Goal: Information Seeking & Learning: Learn about a topic

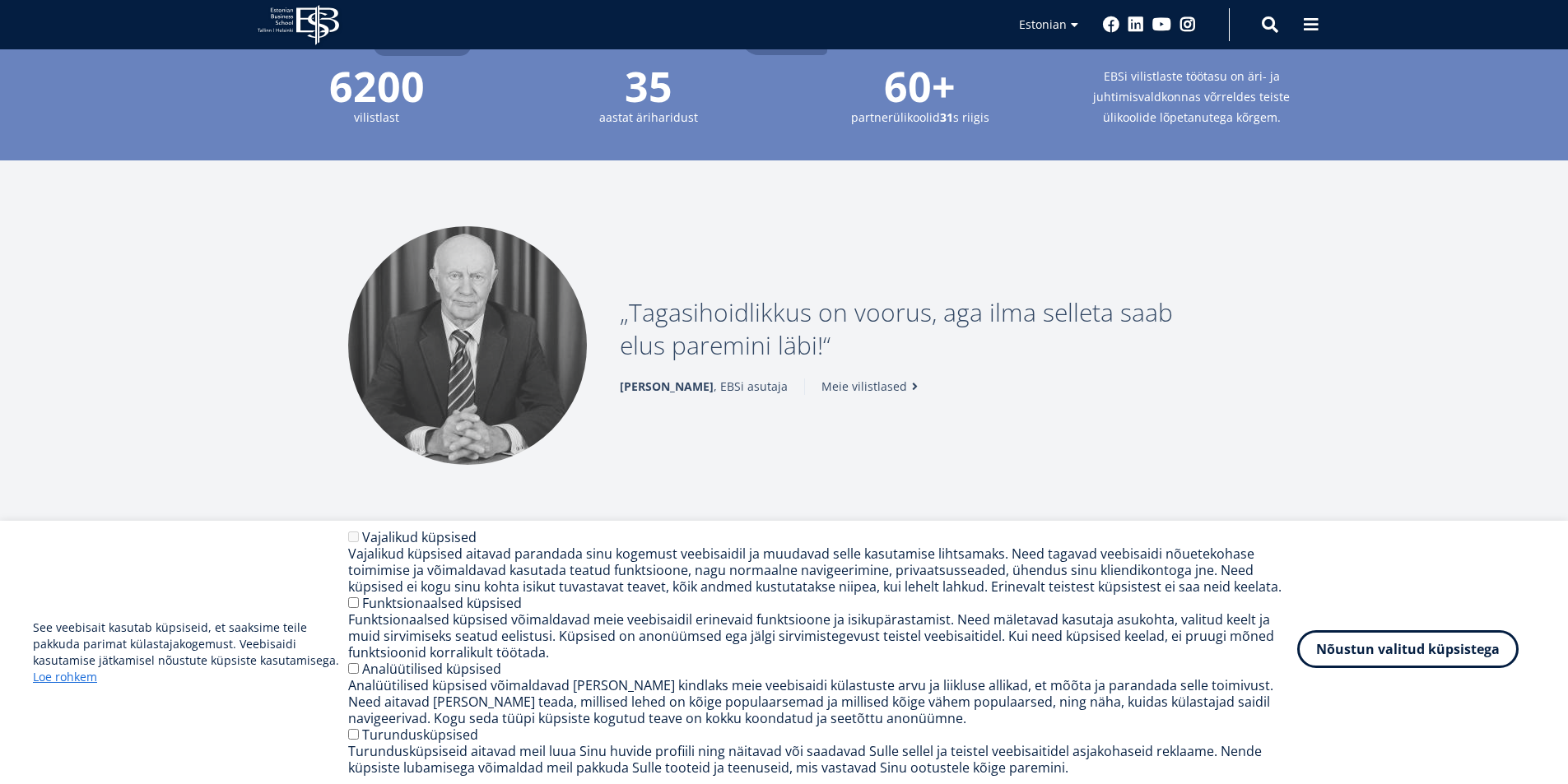
click at [1397, 640] on button "Nõustun valitud küpsistega" at bounding box center [1407, 649] width 221 height 38
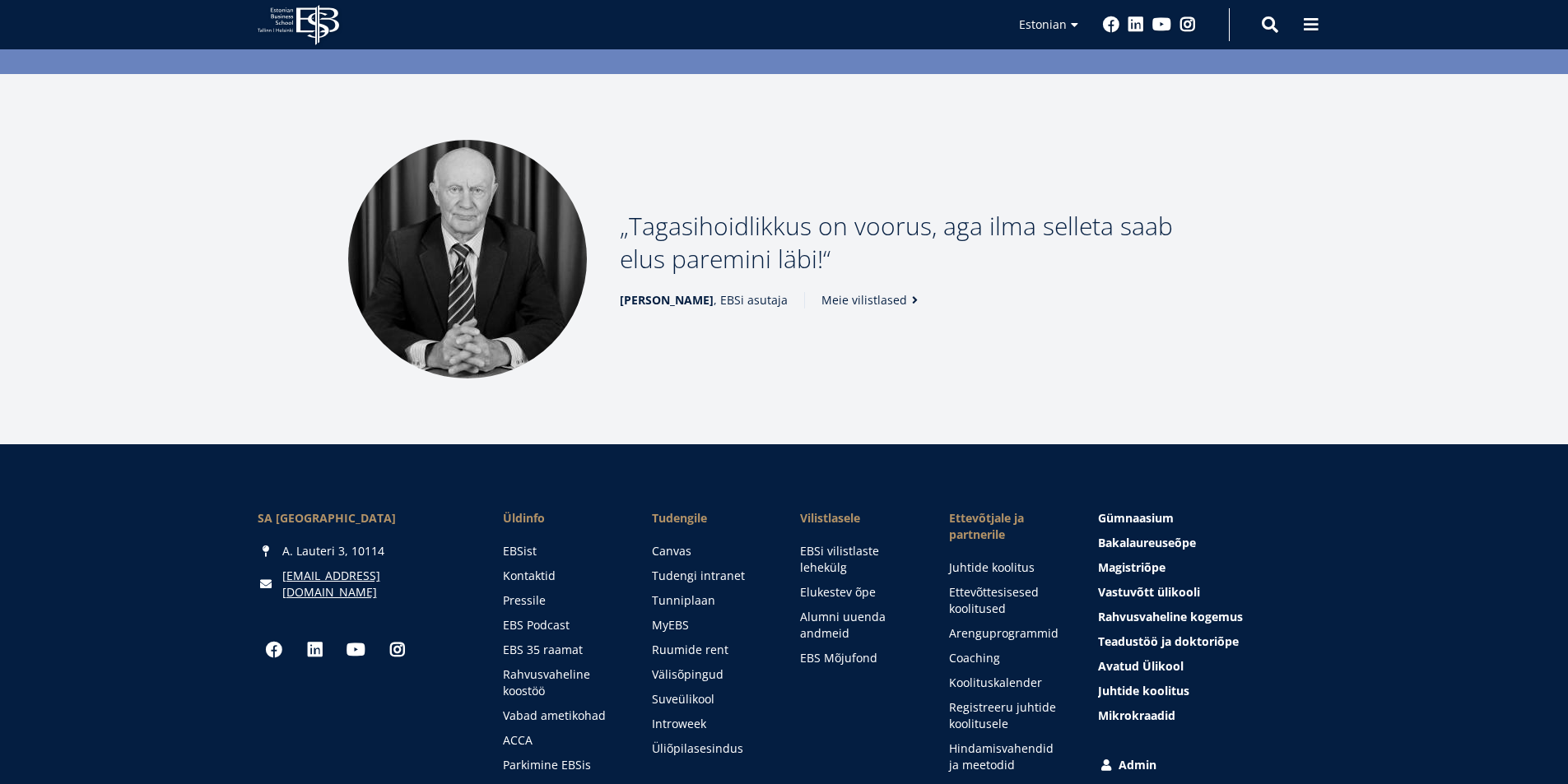
scroll to position [2235, 0]
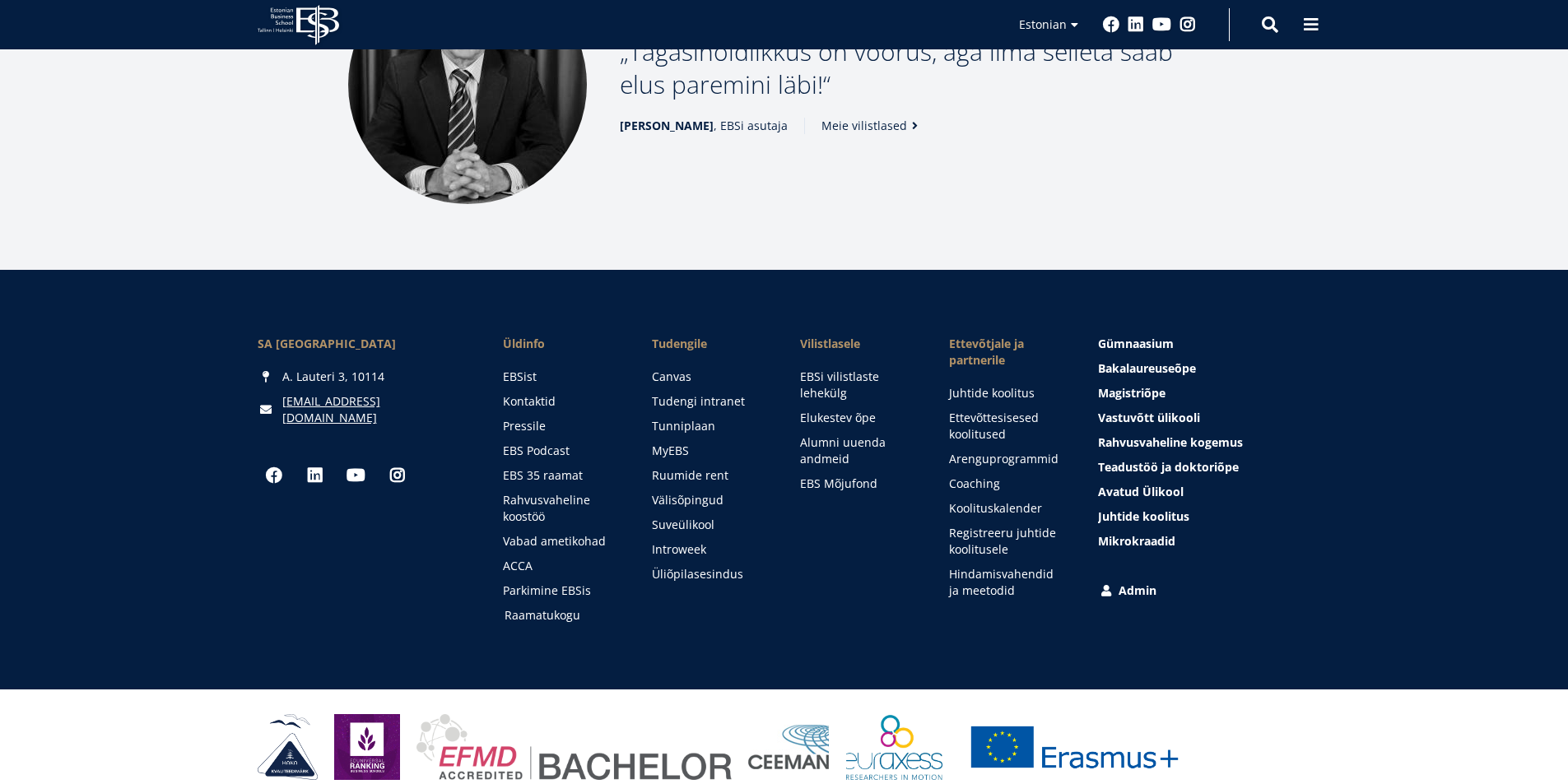
click at [554, 607] on link "Raamatukogu" at bounding box center [562, 615] width 116 height 16
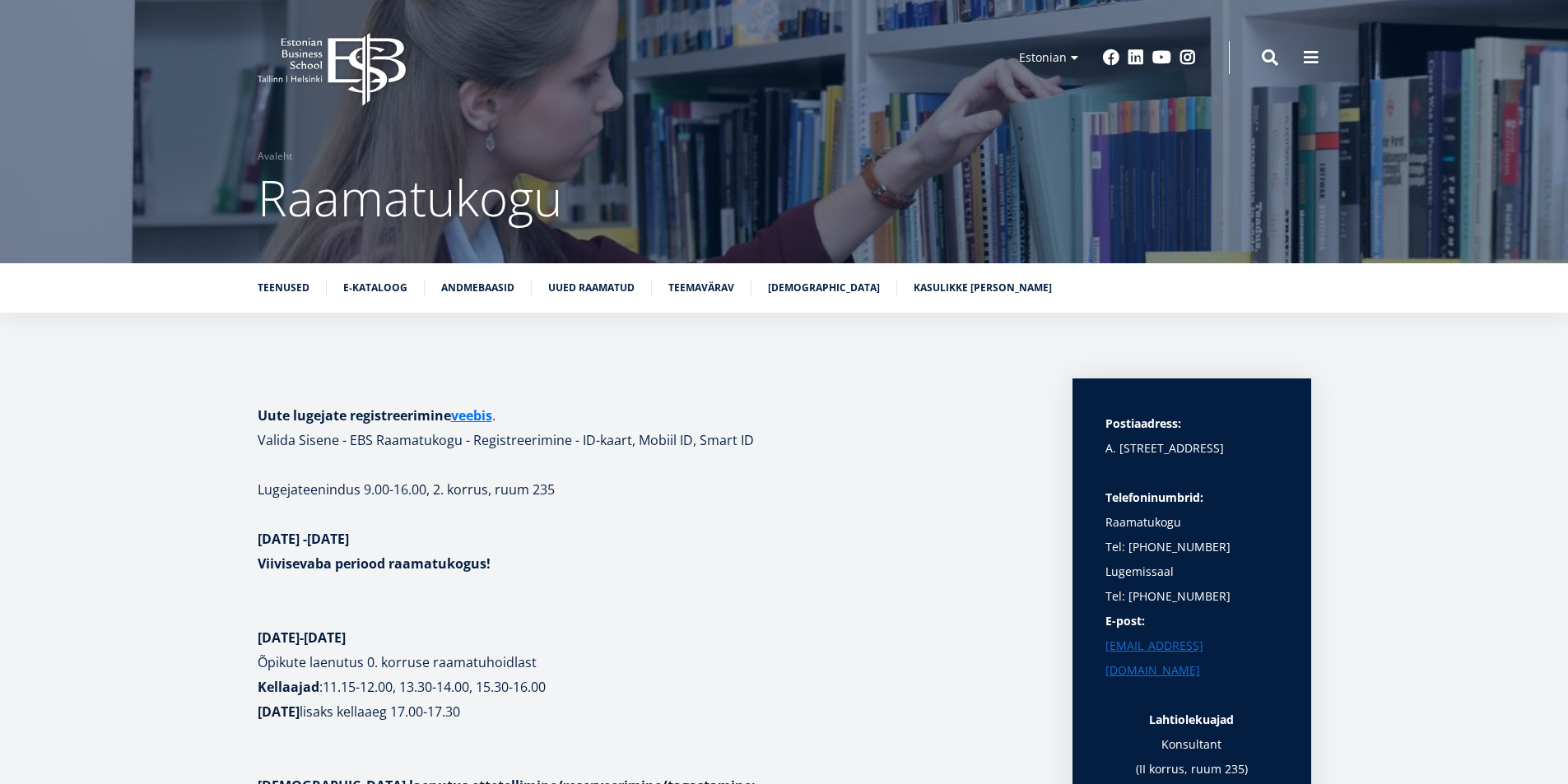
click at [453, 288] on link "Andmebaasid" at bounding box center [477, 288] width 73 height 16
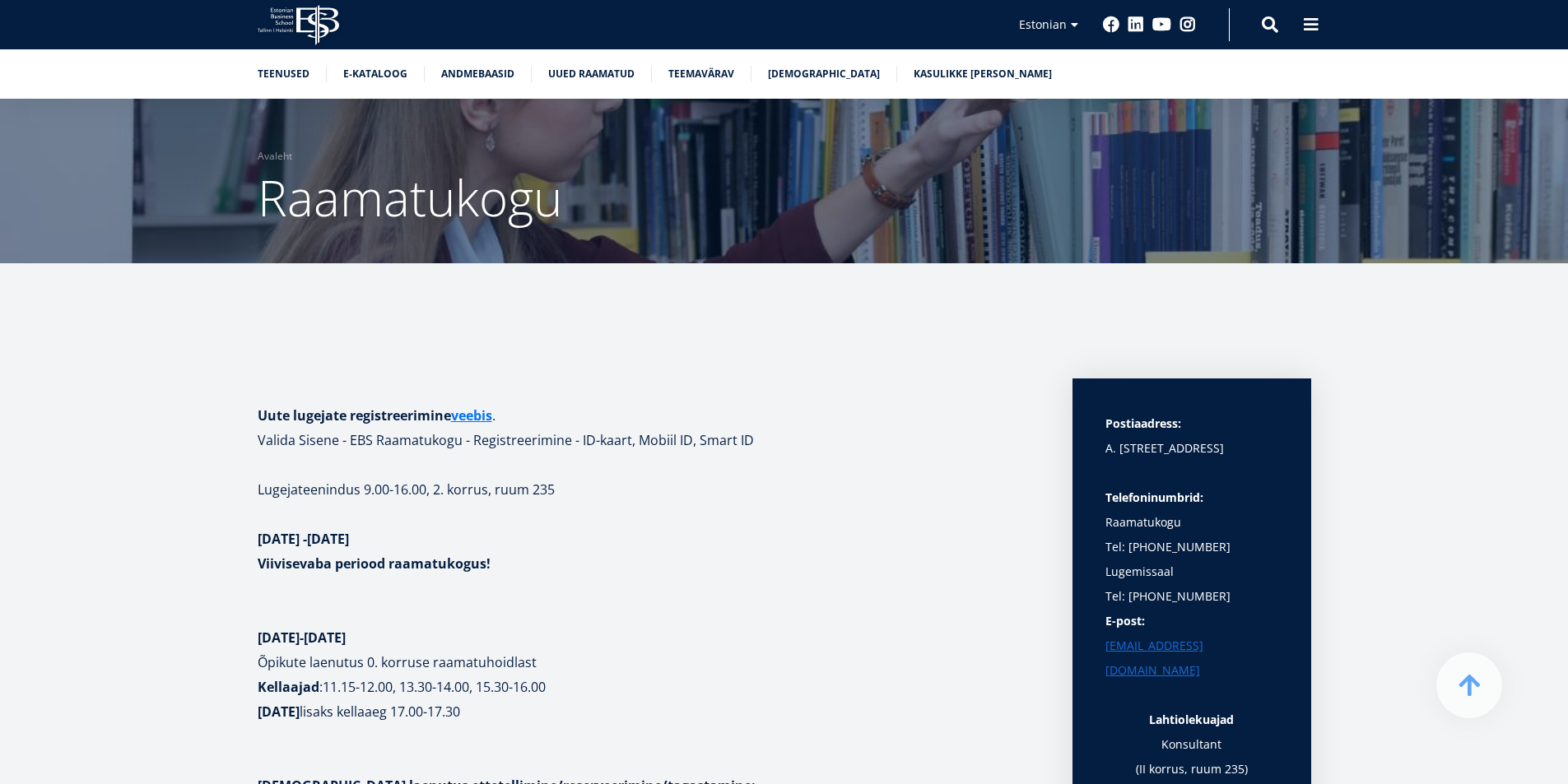
scroll to position [3251, 0]
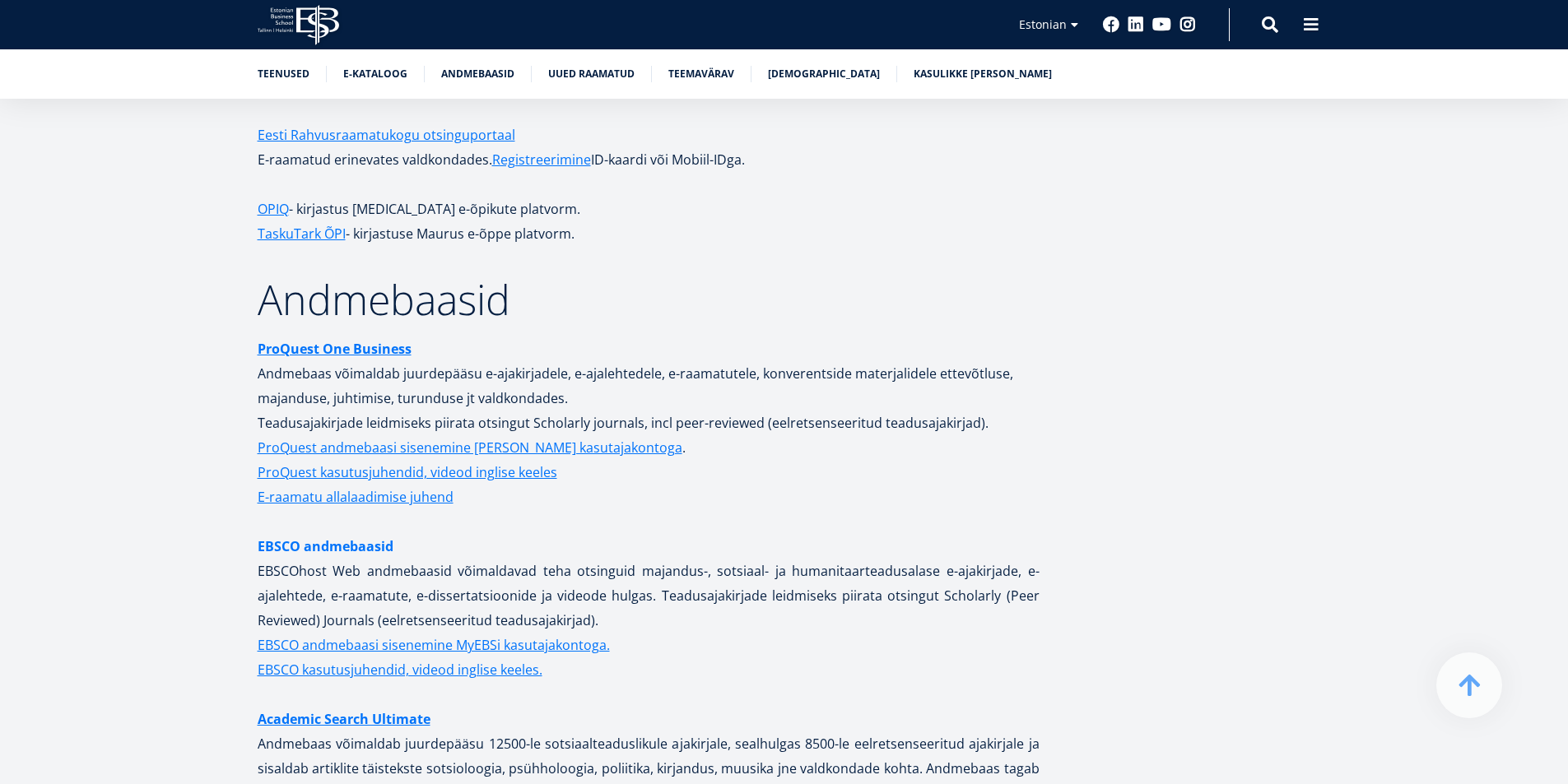
click at [362, 534] on link "EBSCO andmebaasid" at bounding box center [325, 547] width 136 height 25
click at [322, 534] on link "EBSCO andmebaasid" at bounding box center [325, 547] width 136 height 25
click at [487, 78] on link "Andmebaasid" at bounding box center [477, 72] width 73 height 16
click at [379, 340] on strong "ProQuest One Business" at bounding box center [334, 349] width 154 height 18
